Goal: Transaction & Acquisition: Obtain resource

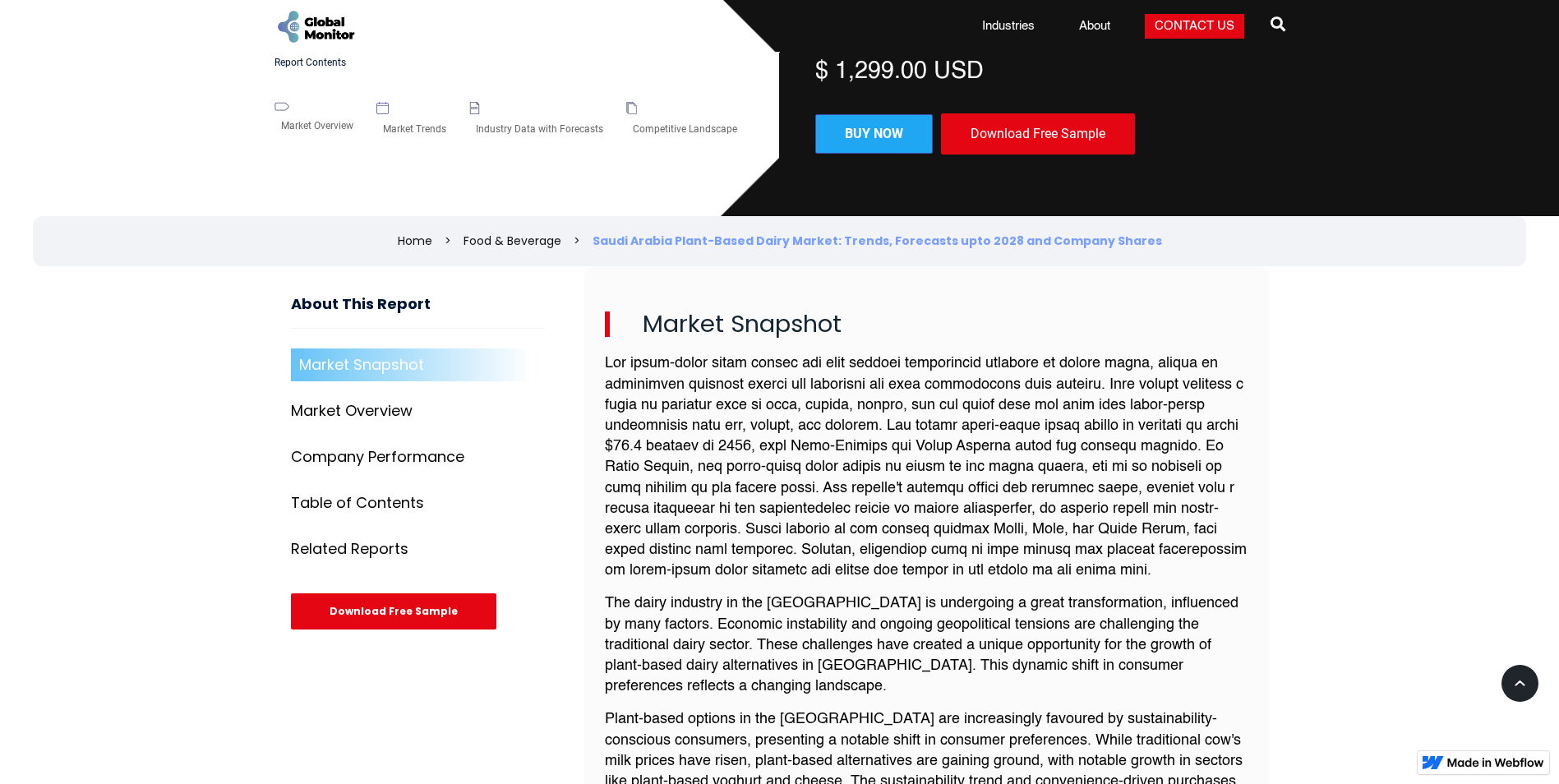
scroll to position [411, 0]
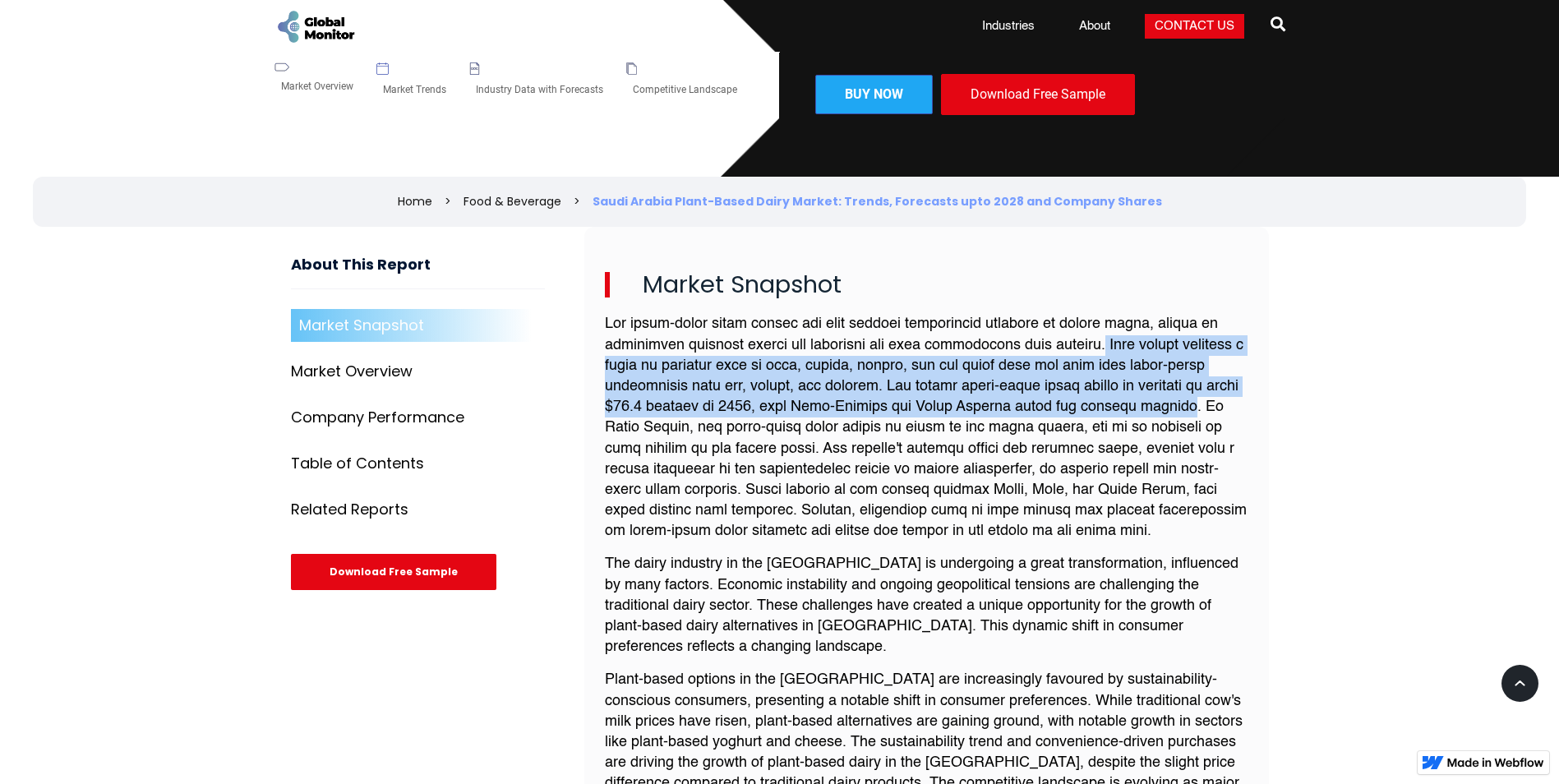
drag, startPoint x: 1117, startPoint y: 345, endPoint x: 658, endPoint y: 424, distance: 465.7
click at [658, 424] on p at bounding box center [926, 427] width 643 height 227
copy p "This market includes a range of products such as milk, cheese, yogurt, and ice …"
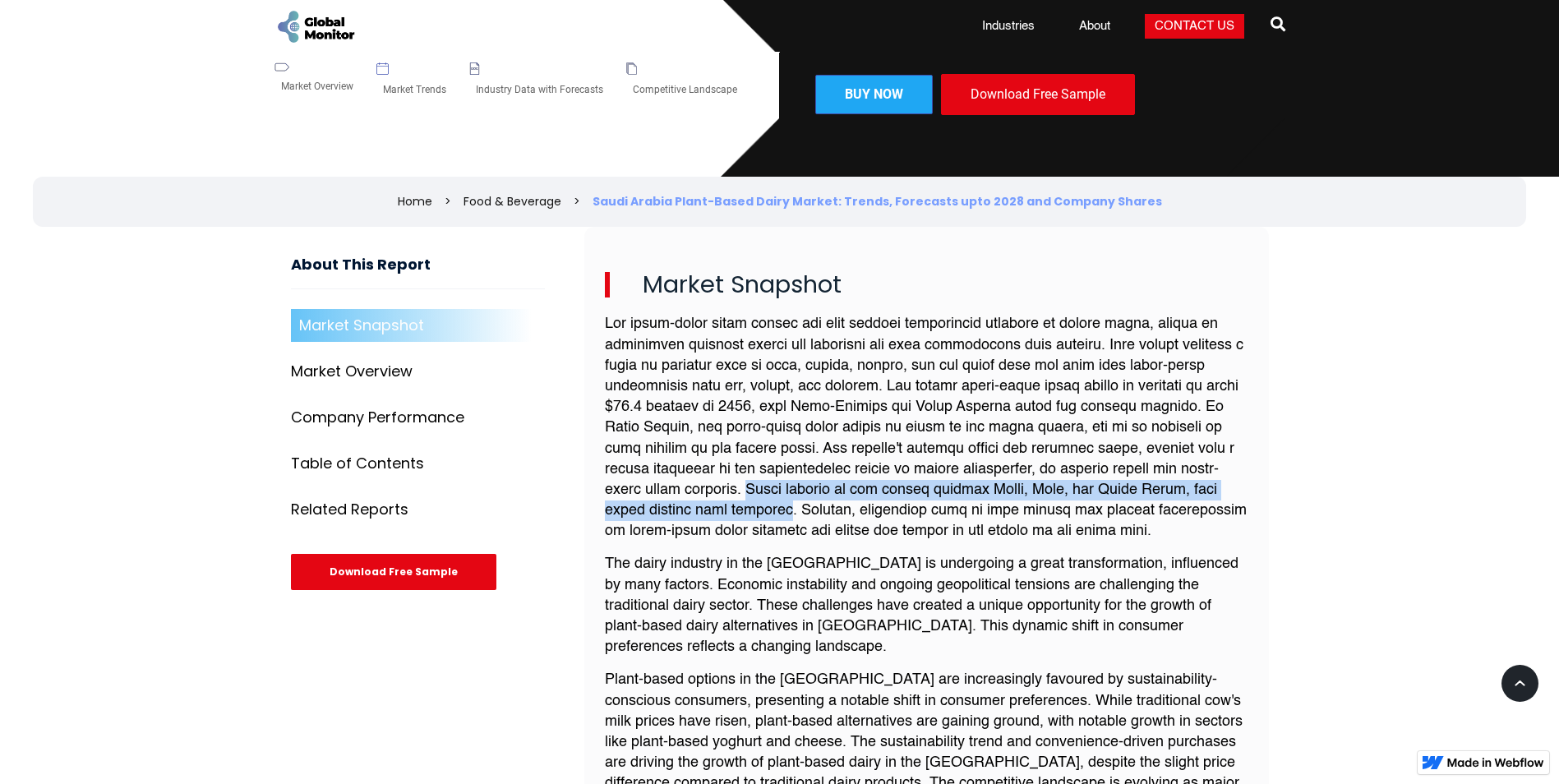
drag, startPoint x: 755, startPoint y: 489, endPoint x: 748, endPoint y: 508, distance: 20.2
click at [748, 508] on p at bounding box center [926, 427] width 643 height 227
copy p "Major players in the market include Alpro, Silk, and Daiya Foods, with local pl…"
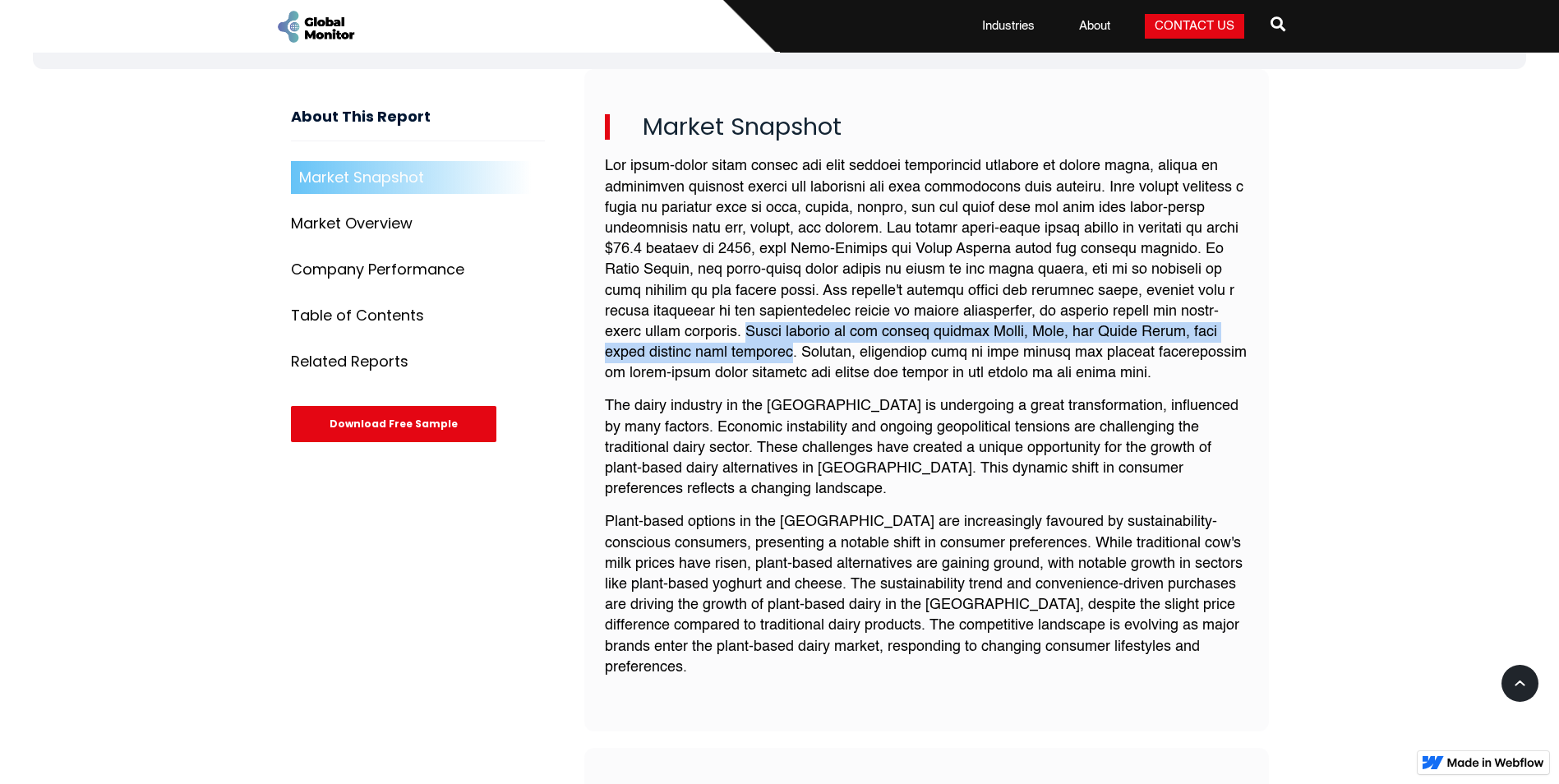
scroll to position [575, 0]
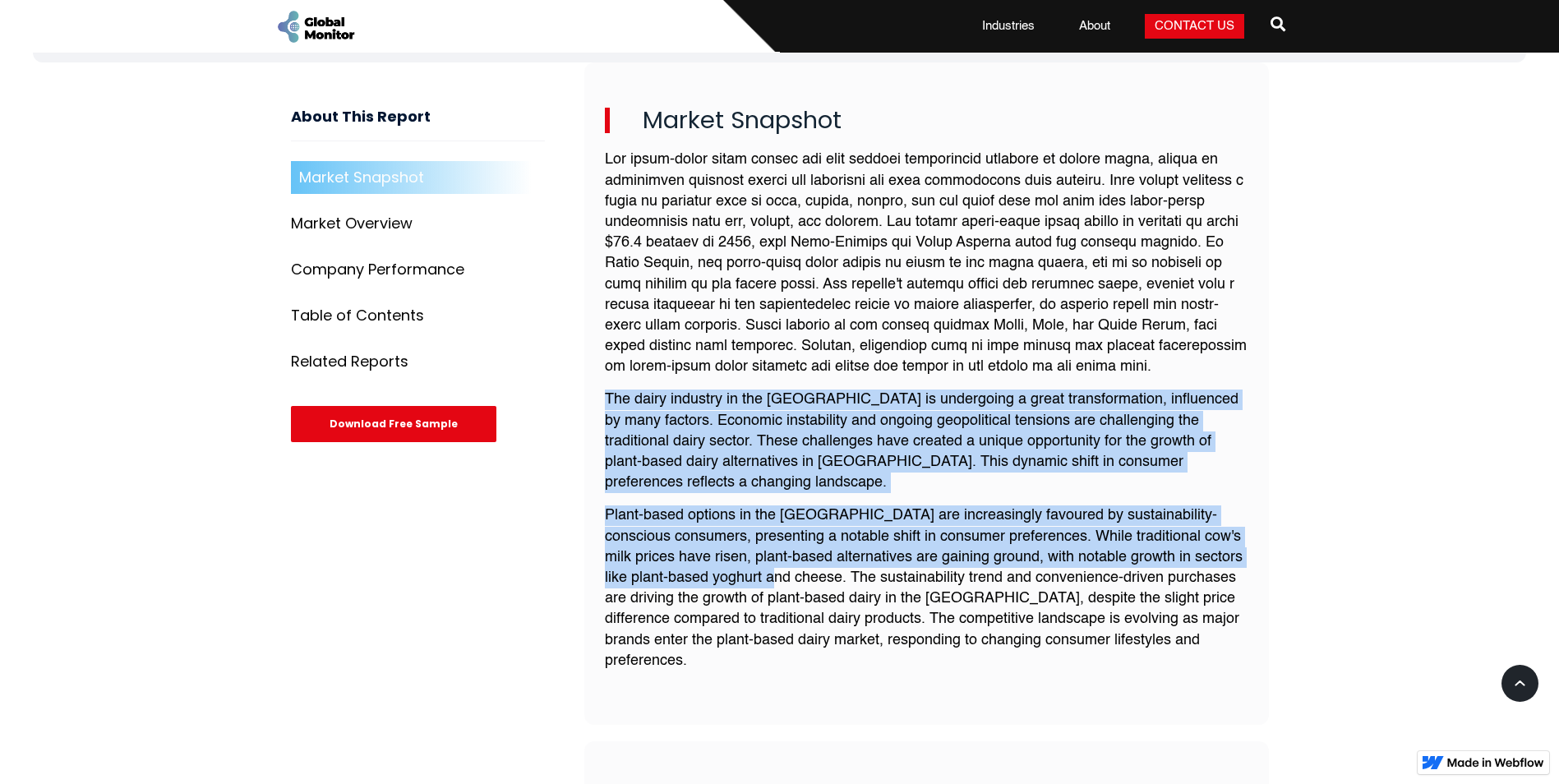
drag, startPoint x: 602, startPoint y: 393, endPoint x: 749, endPoint y: 582, distance: 239.4
click at [749, 582] on div "Market Snapshot The dairy industry in the [GEOGRAPHIC_DATA] is undergoing a gre…" at bounding box center [927, 393] width 685 height 662
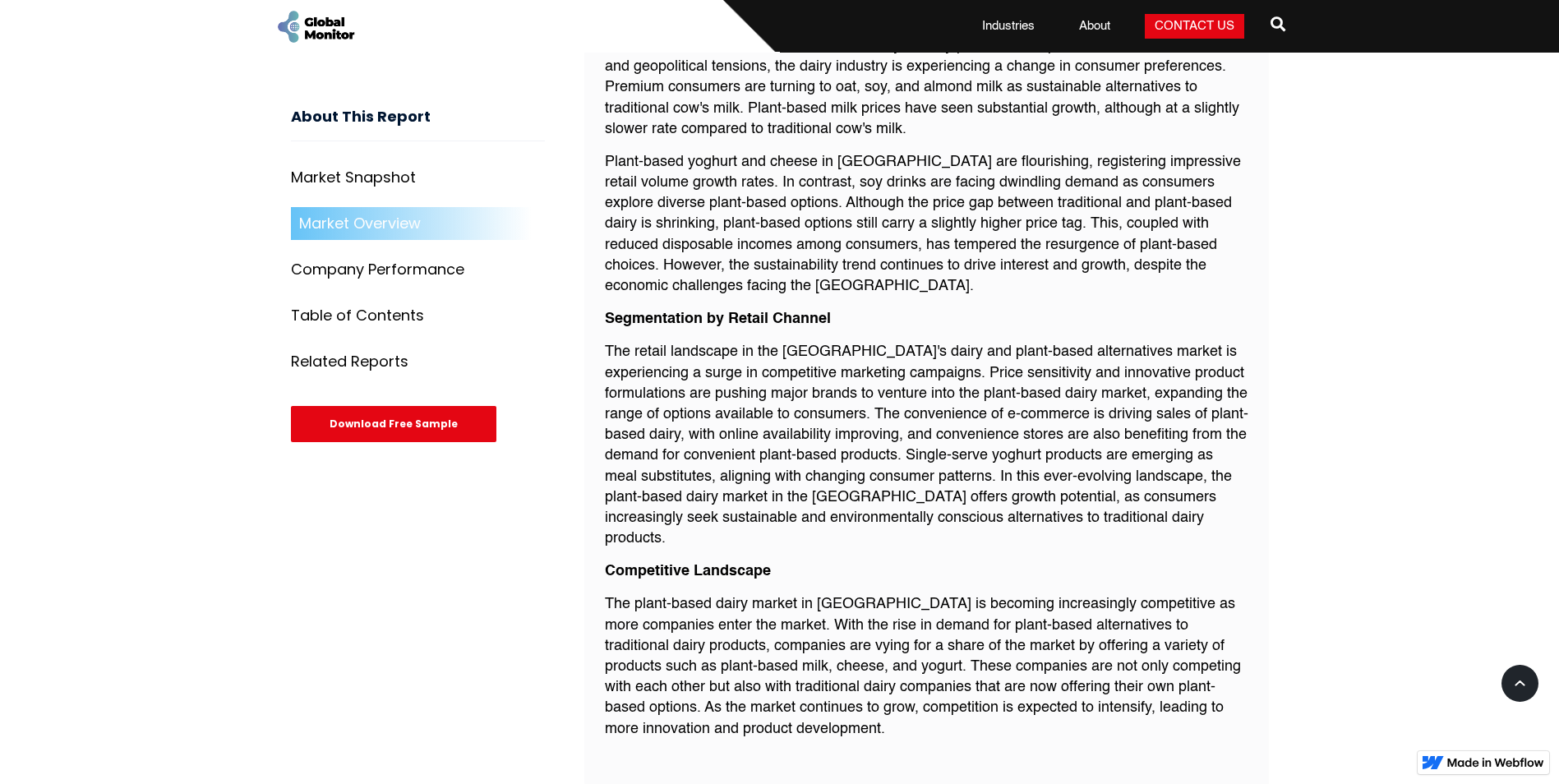
scroll to position [1478, 0]
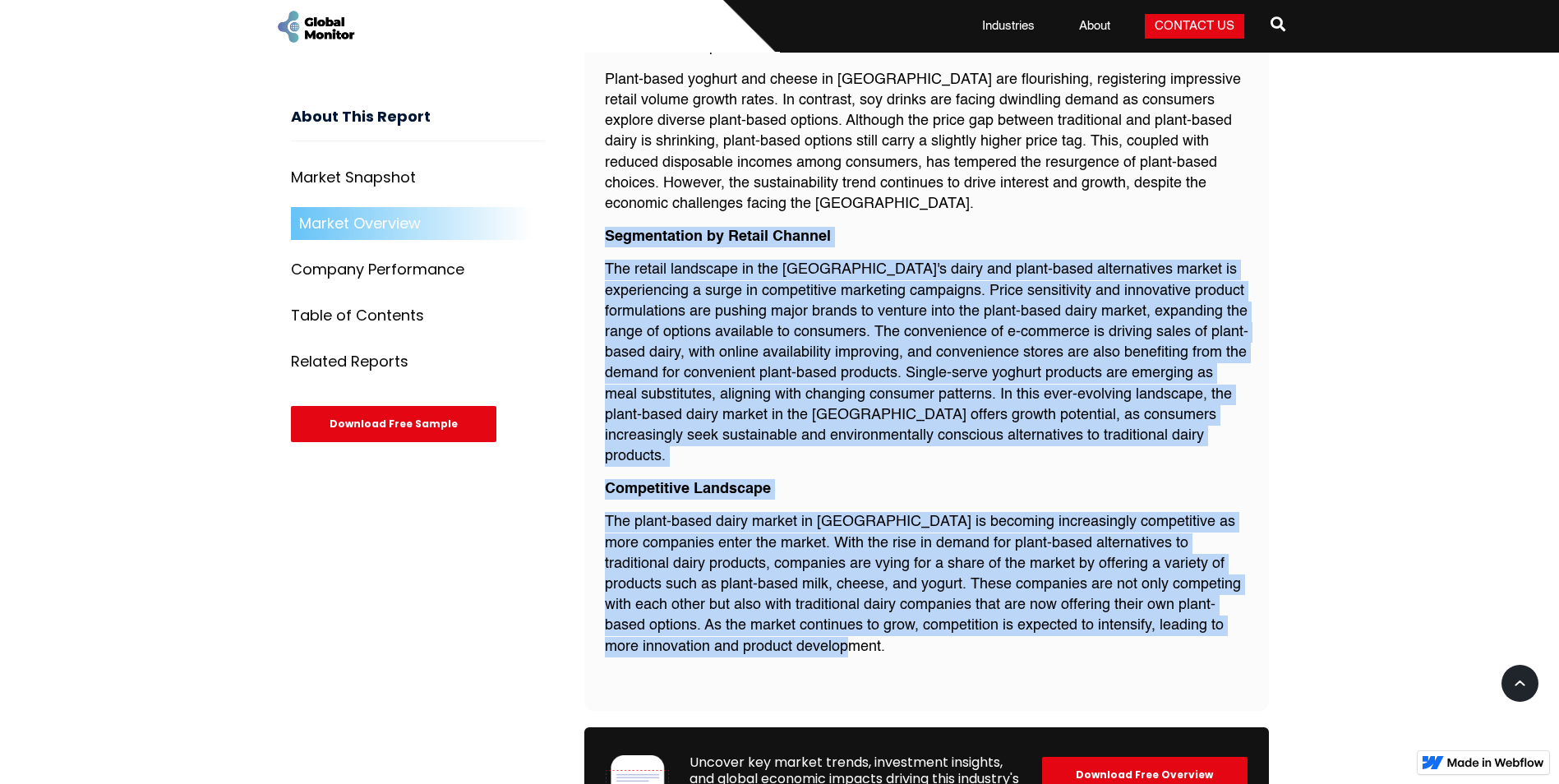
drag, startPoint x: 603, startPoint y: 214, endPoint x: 779, endPoint y: 627, distance: 448.9
click at [779, 627] on div "Plant-based dairy alternatives are making a sustainable mark on the Saudi Arabi…" at bounding box center [926, 298] width 643 height 744
copy div "Segmentation by Retail Channel The retail landscape in the [GEOGRAPHIC_DATA]'s …"
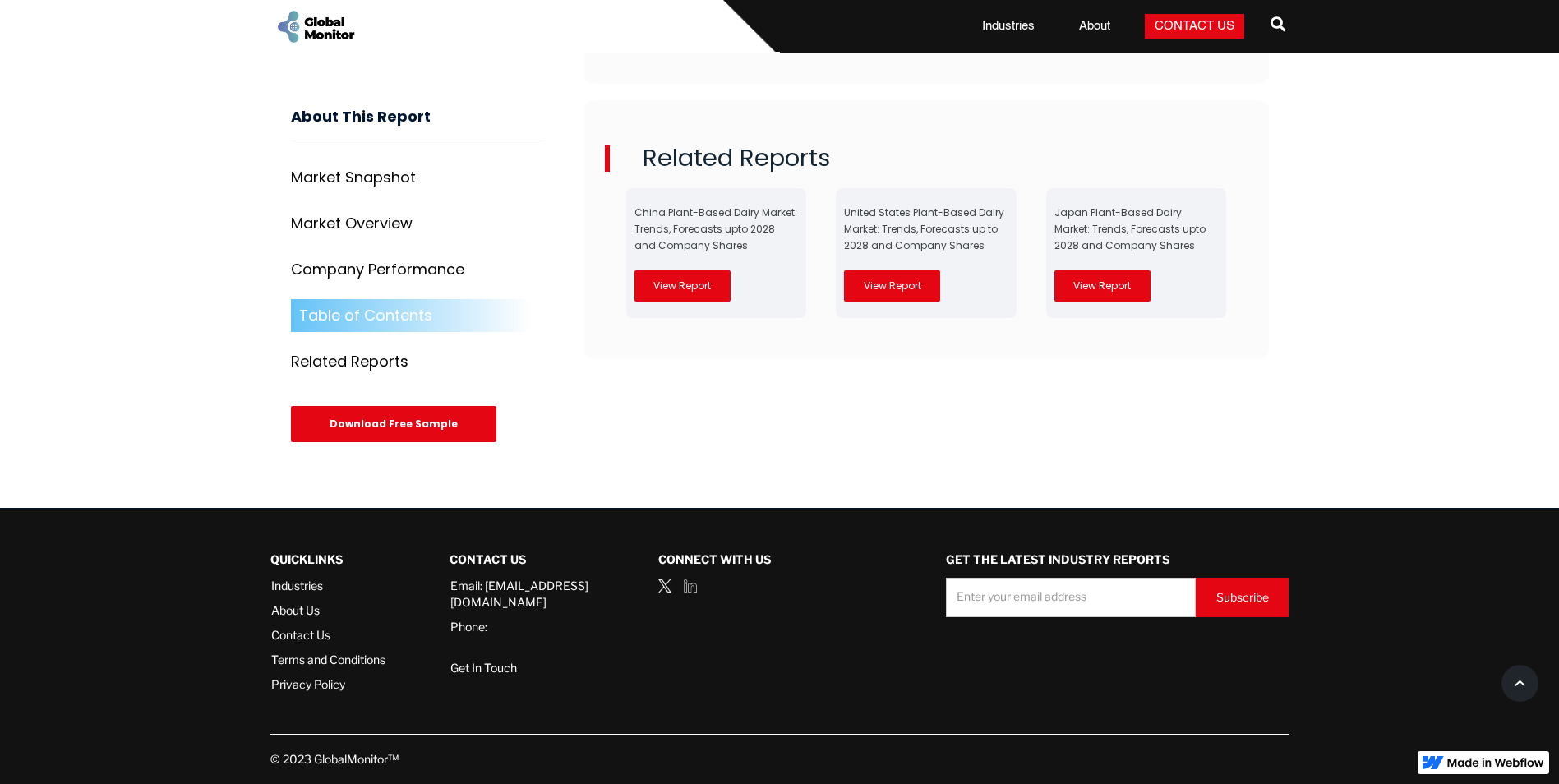
scroll to position [4271, 0]
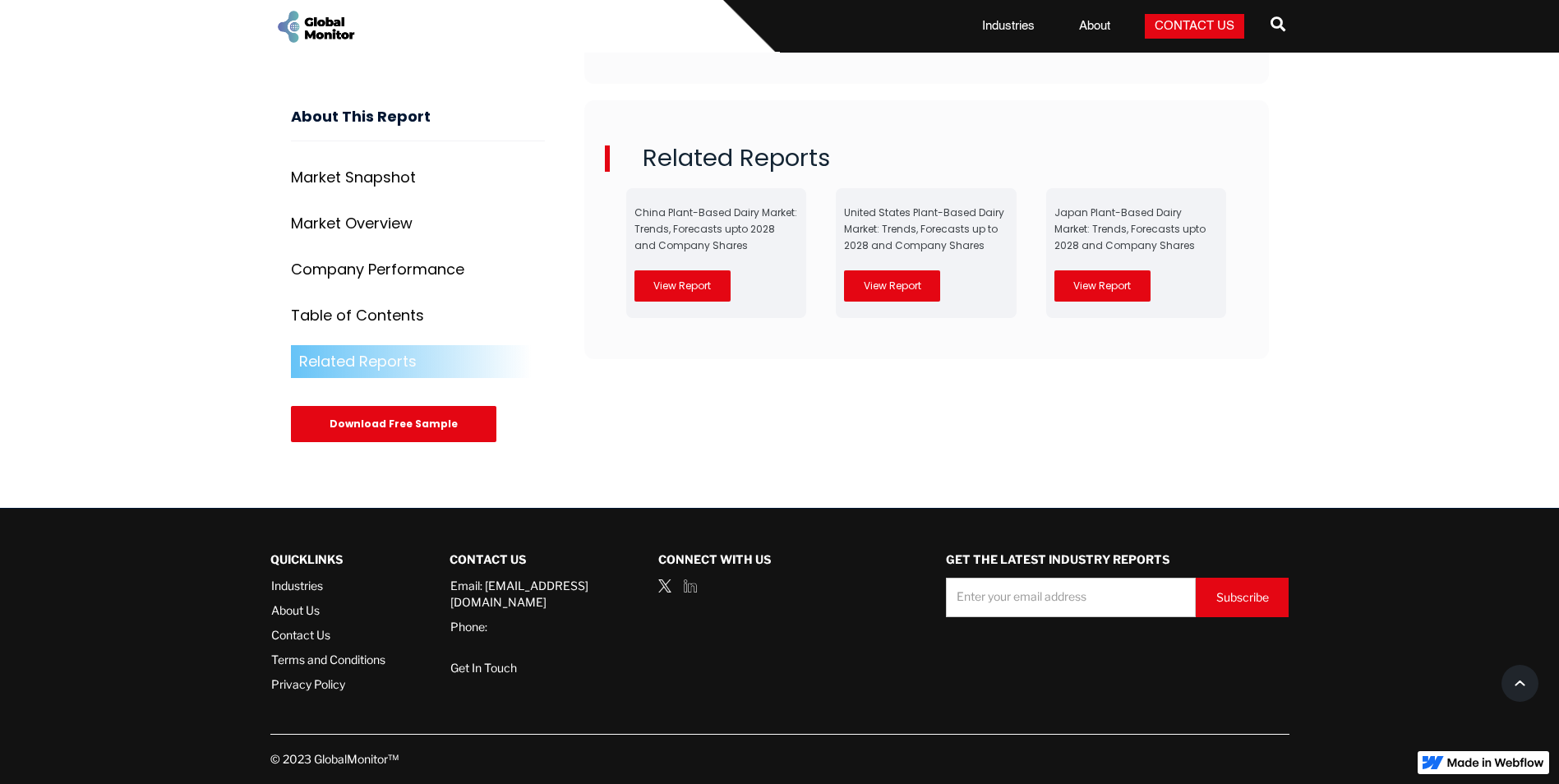
click at [400, 436] on div "Download Free Sample" at bounding box center [394, 424] width 205 height 36
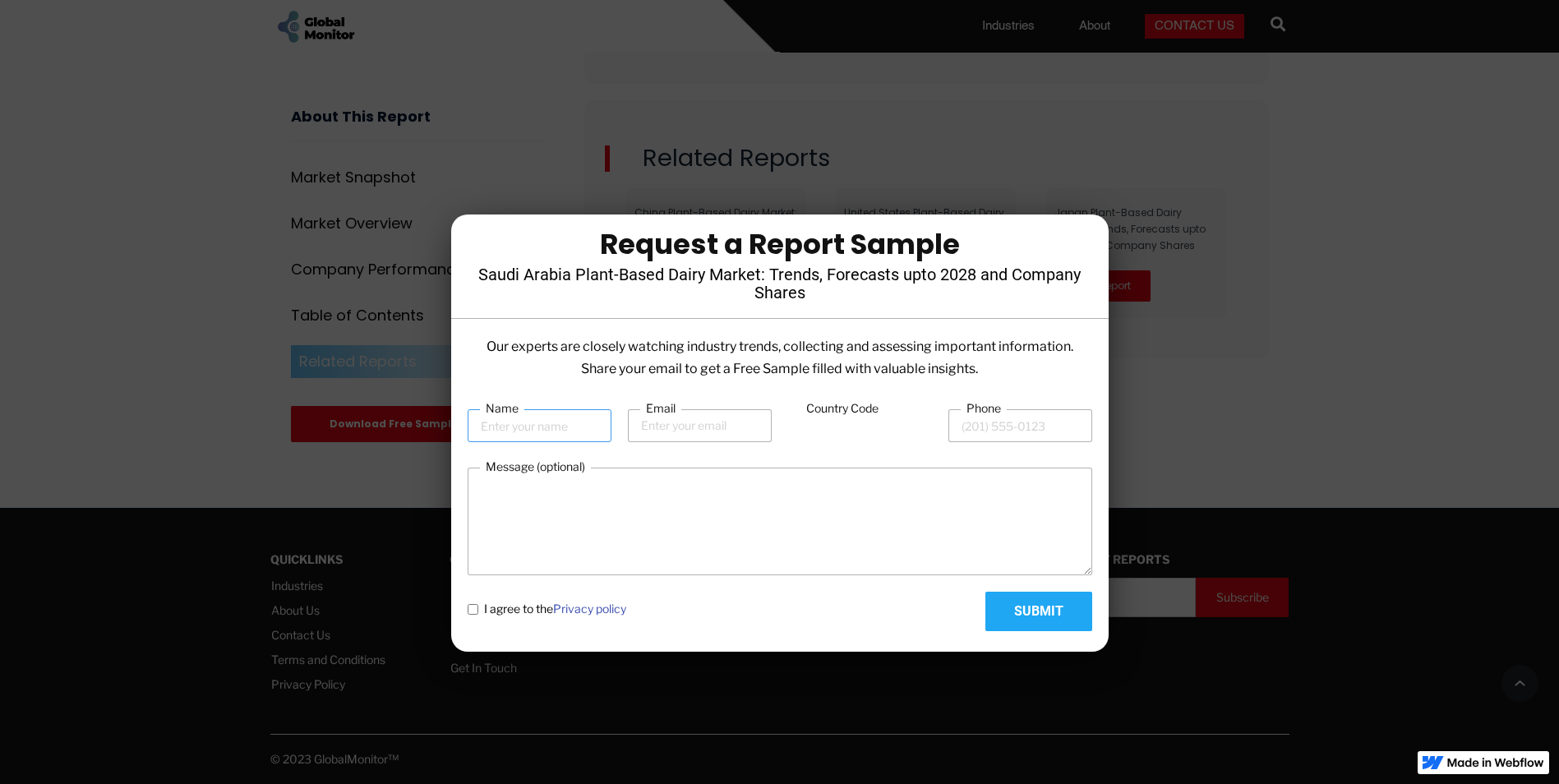
click at [548, 424] on input "Name" at bounding box center [539, 425] width 144 height 33
type input "[PERSON_NAME]"
type input "[EMAIL_ADDRESS][PERSON_NAME][PERSON_NAME][DOMAIN_NAME]"
type input "616421470"
click at [584, 515] on textarea "Message (optional)" at bounding box center [780, 520] width 625 height 107
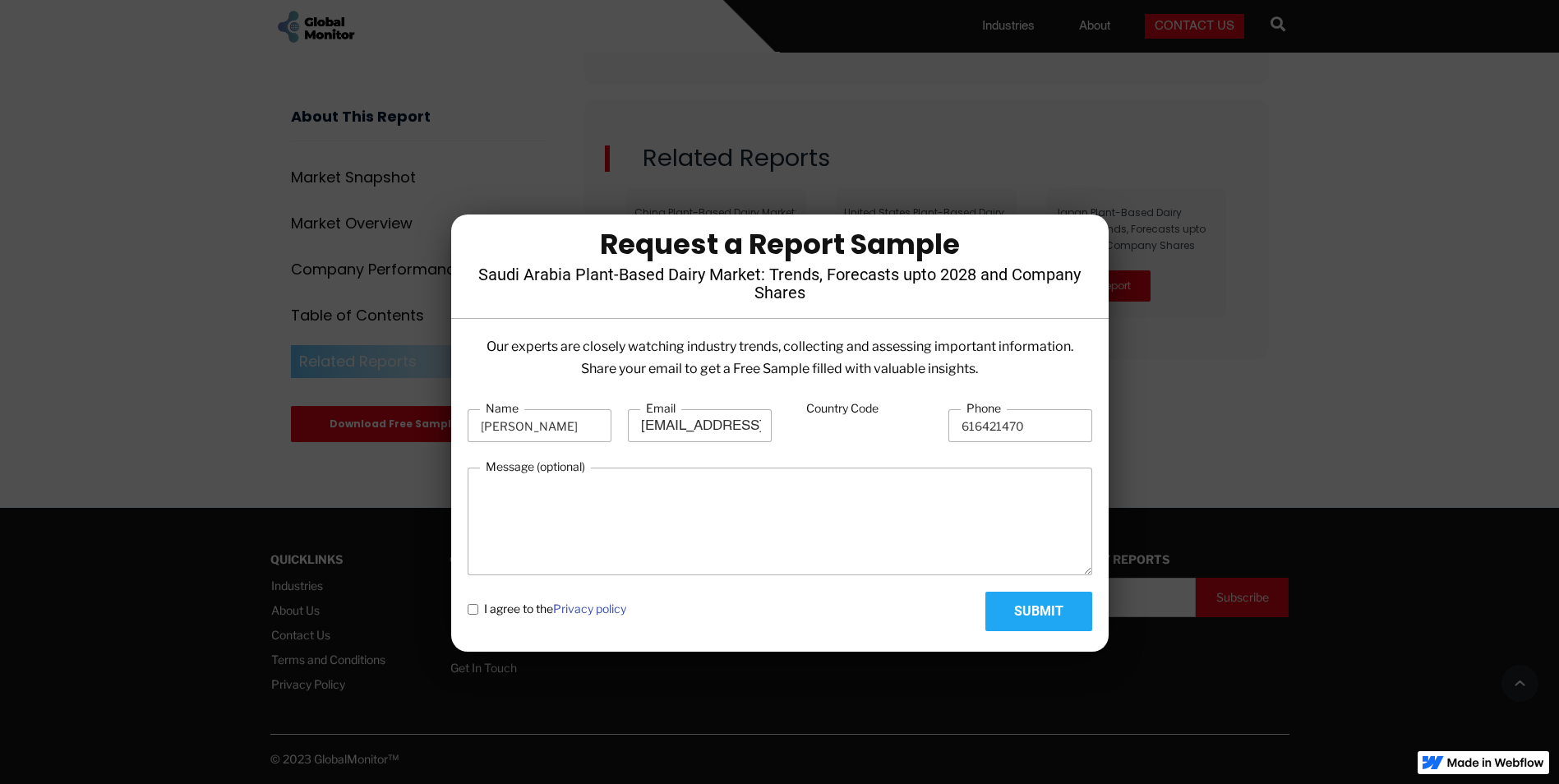
click at [470, 609] on policy "I agree to the Privacy policy" at bounding box center [472, 608] width 11 height 11
checkbox policy "true"
click at [1076, 614] on input "Submit" at bounding box center [1039, 611] width 106 height 40
click at [822, 409] on label "Country Code" at bounding box center [842, 408] width 84 height 16
click at [822, 411] on input "Country Code" at bounding box center [860, 426] width 144 height 31
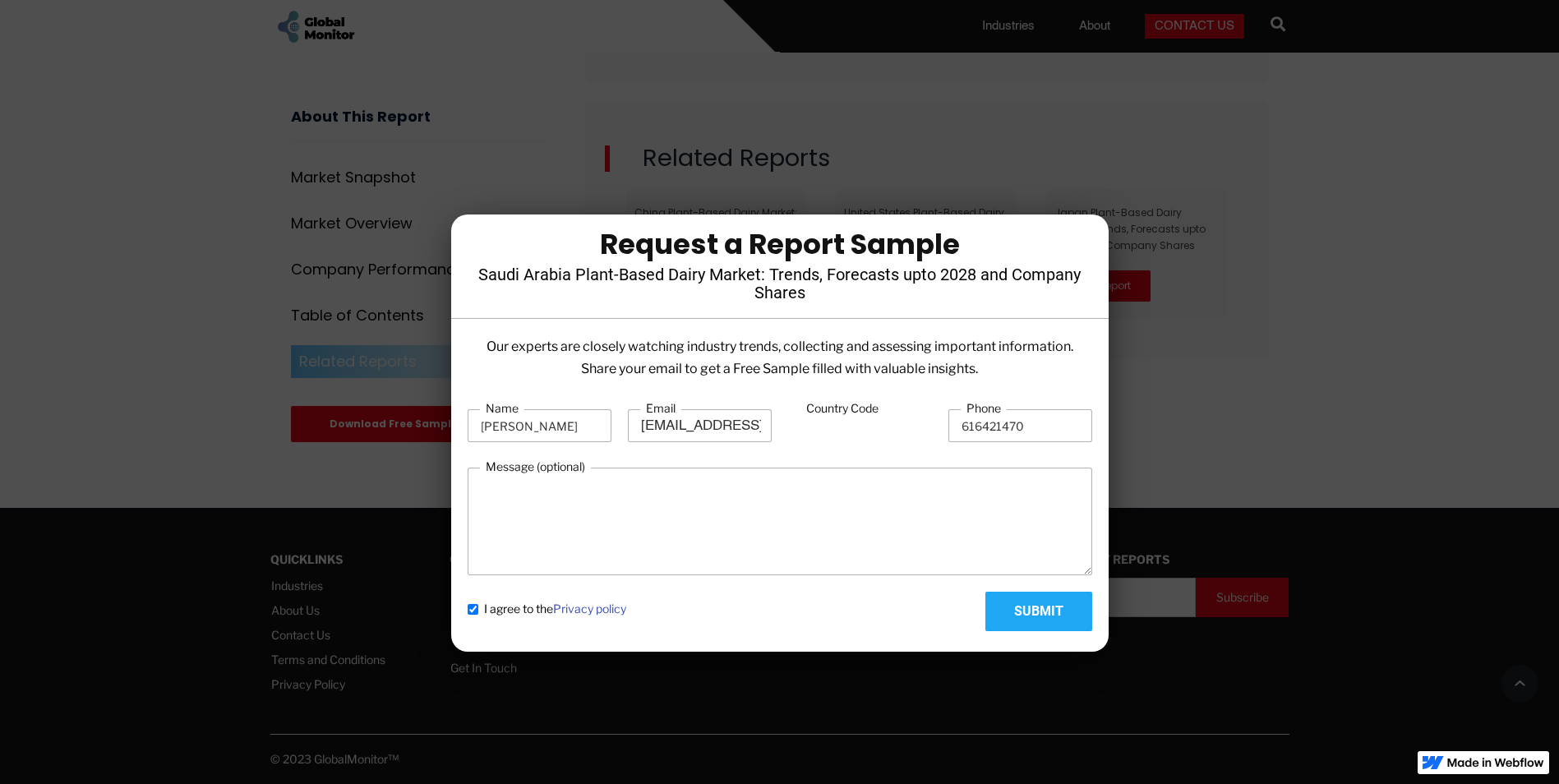
drag, startPoint x: 844, startPoint y: 446, endPoint x: 833, endPoint y: 435, distance: 15.6
click at [844, 446] on div "Country Code" at bounding box center [860, 425] width 144 height 50
click at [833, 435] on input "Country Code" at bounding box center [860, 426] width 144 height 31
click at [826, 429] on input "Country Code" at bounding box center [860, 426] width 144 height 31
click at [959, 434] on input "616421470" at bounding box center [1019, 425] width 144 height 33
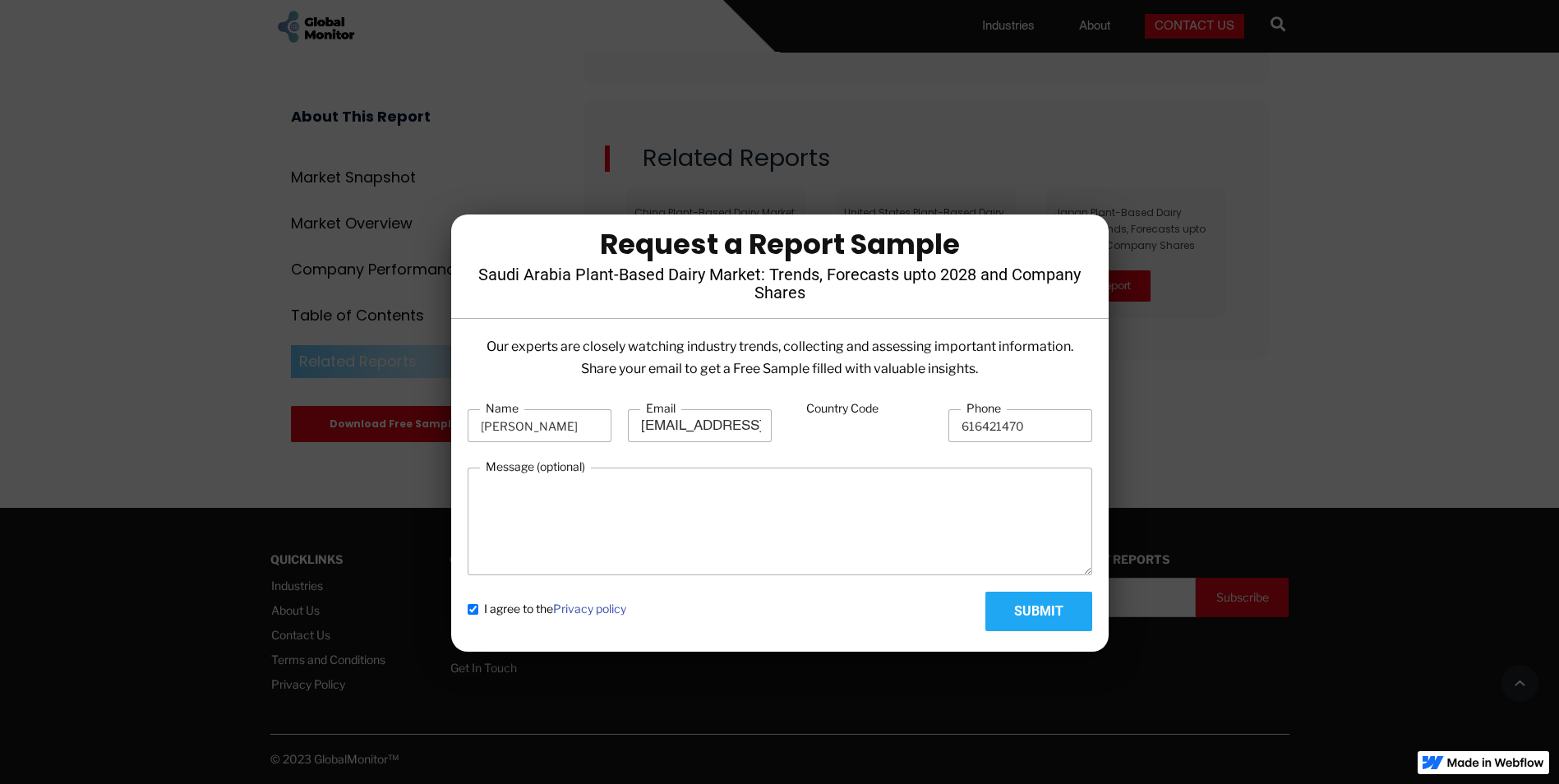
click at [863, 423] on input "Country Code" at bounding box center [860, 426] width 144 height 31
click at [838, 407] on label "Country Code" at bounding box center [842, 408] width 84 height 16
click at [838, 411] on input "Country Code" at bounding box center [860, 426] width 144 height 31
drag, startPoint x: 1055, startPoint y: 426, endPoint x: 892, endPoint y: 437, distance: 163.4
click at [892, 437] on div "Name [PERSON_NAME] Email [PERSON_NAME][EMAIL_ADDRESS][PERSON_NAME][PERSON_NAME]…" at bounding box center [780, 425] width 625 height 50
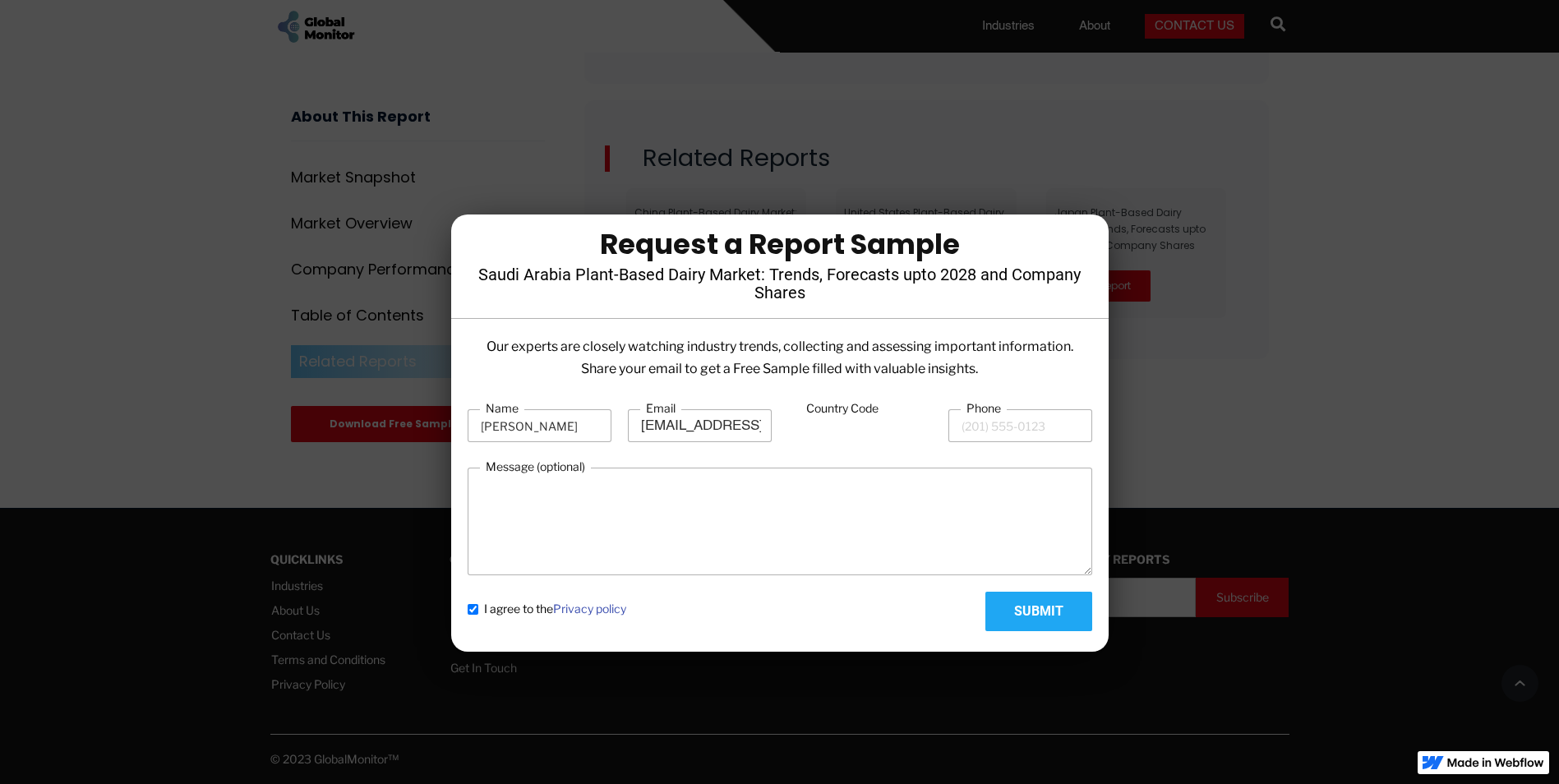
click at [812, 447] on div "Country Code" at bounding box center [860, 425] width 144 height 50
click at [817, 409] on label "Country Code" at bounding box center [842, 408] width 84 height 16
click at [817, 411] on input "Country Code" at bounding box center [860, 426] width 144 height 31
click at [1039, 434] on input "Phone" at bounding box center [1019, 425] width 144 height 33
click at [961, 421] on input "616421470" at bounding box center [1019, 425] width 144 height 33
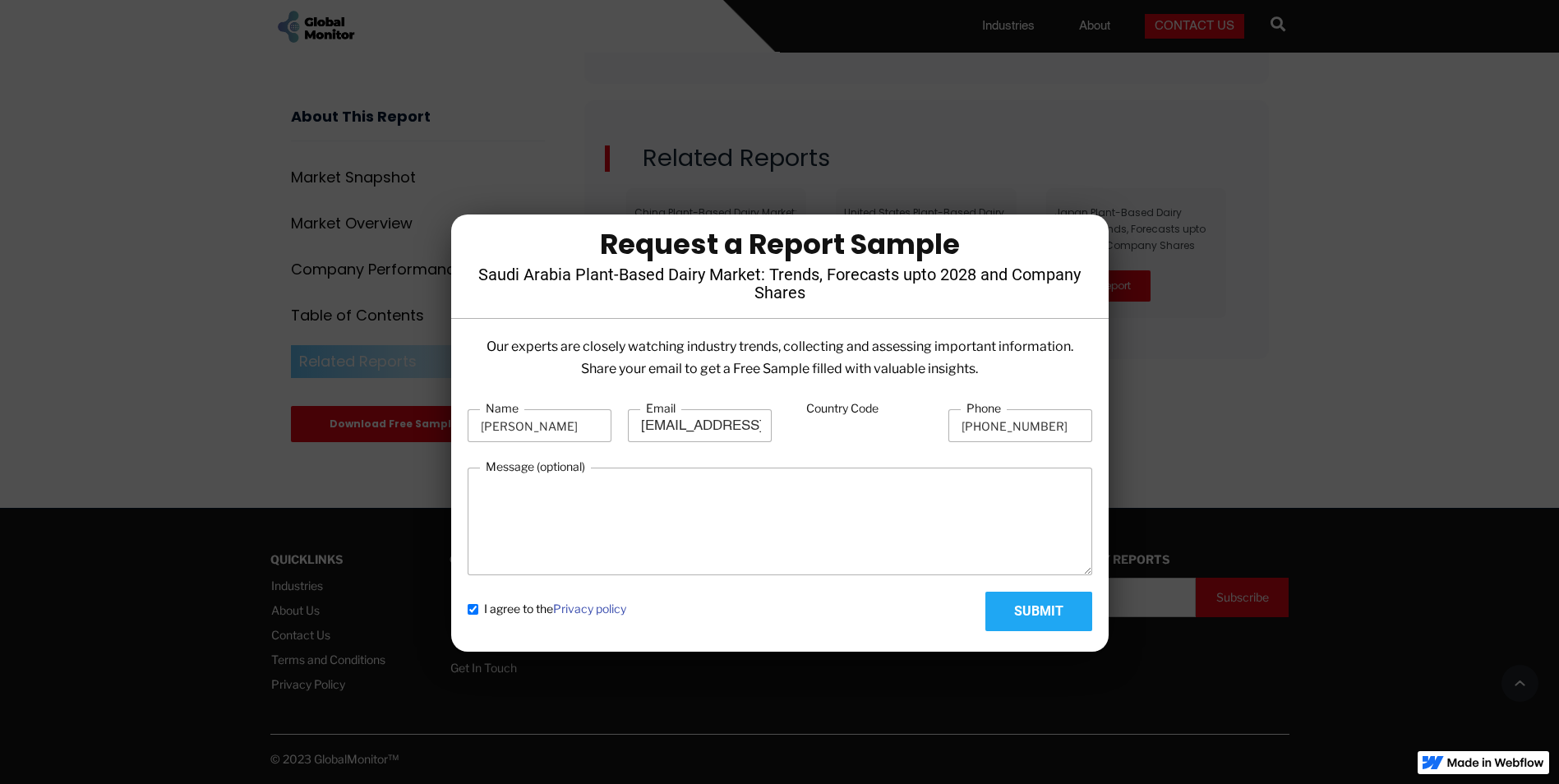
click at [1078, 610] on input "Submit" at bounding box center [1039, 611] width 106 height 40
click at [985, 428] on input "[PHONE_NUMBER]" at bounding box center [1019, 425] width 144 height 33
type input "[PHONE_NUMBER]"
click at [1038, 610] on input "Submit" at bounding box center [1039, 611] width 106 height 40
click at [928, 490] on textarea "Message (optional)" at bounding box center [780, 520] width 625 height 107
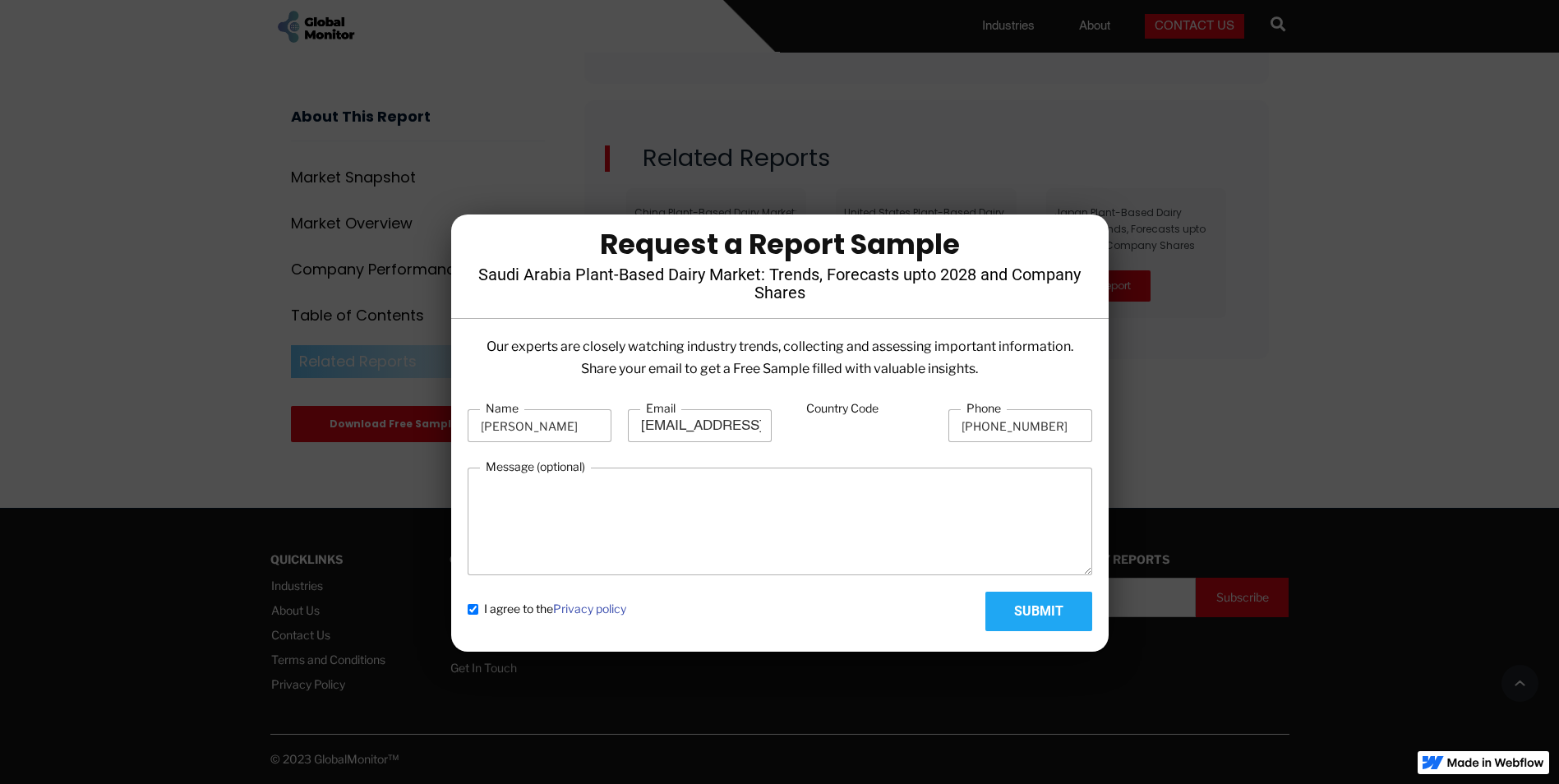
click at [1247, 475] on div at bounding box center [780, 392] width 1559 height 784
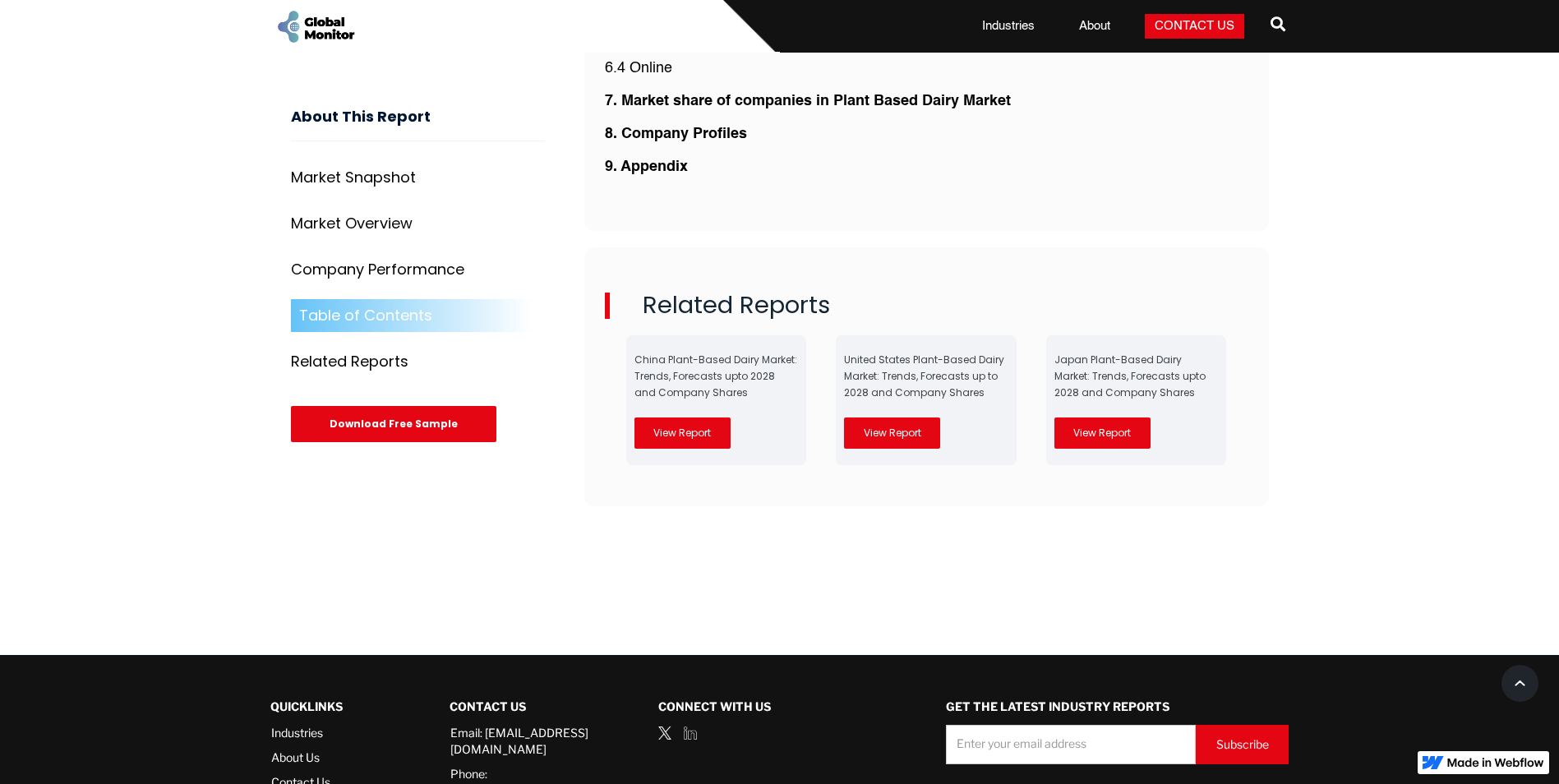
scroll to position [3696, 0]
